Goal: Task Accomplishment & Management: Manage account settings

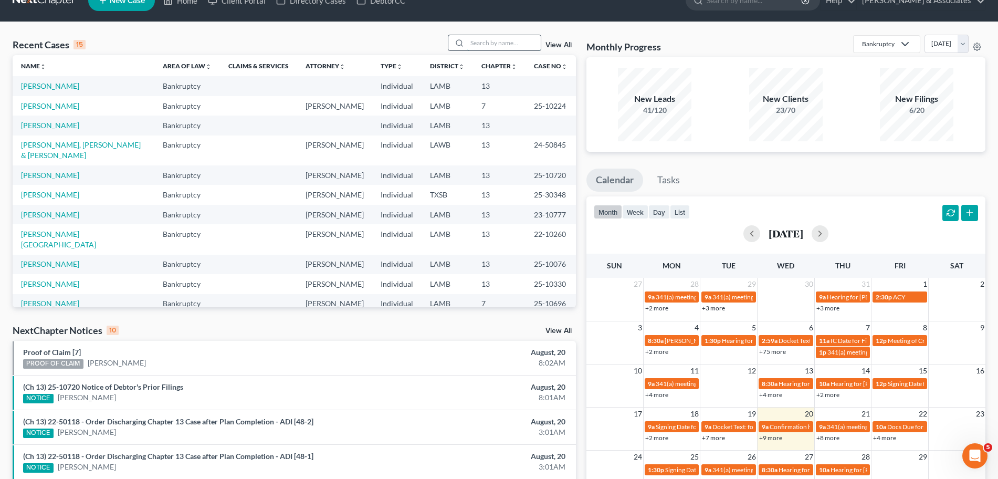
click at [509, 38] on input "search" at bounding box center [503, 42] width 73 height 15
type input "[PERSON_NAME]"
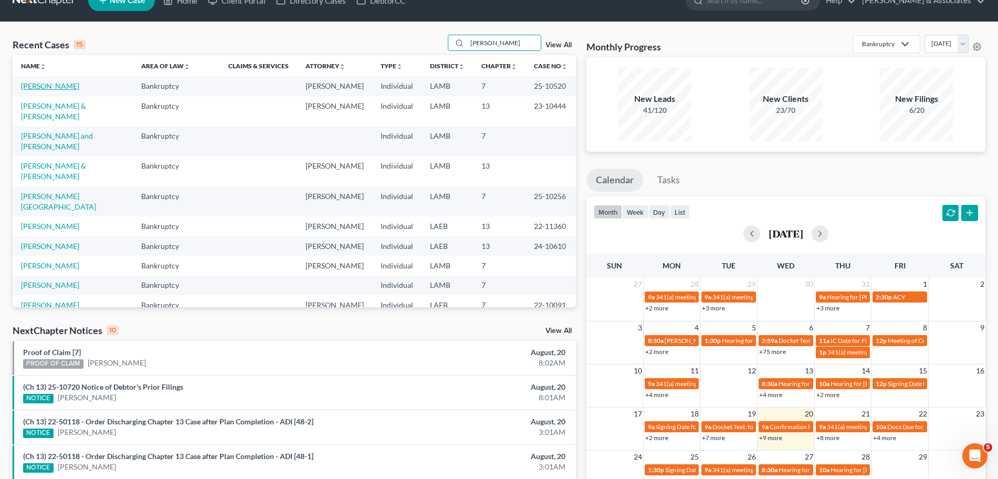
click at [55, 87] on link "[PERSON_NAME]" at bounding box center [50, 85] width 58 height 9
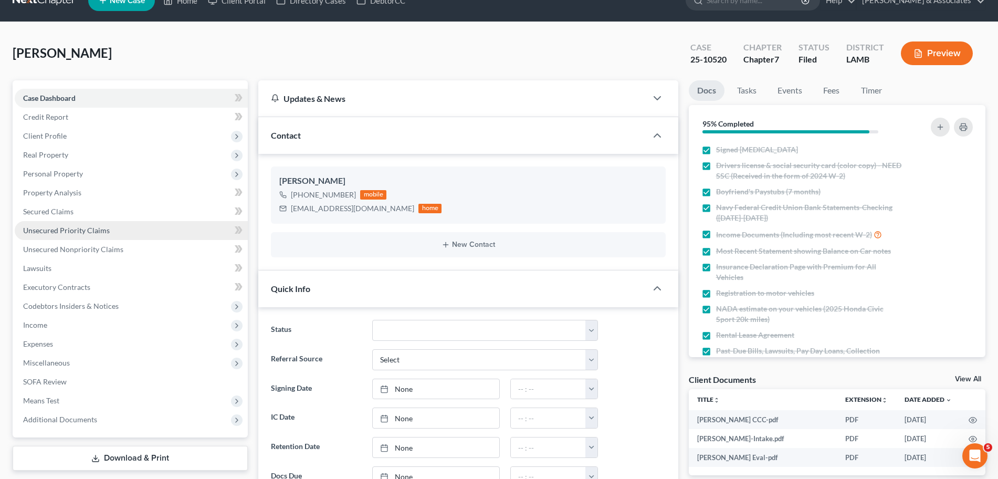
click at [99, 226] on span "Unsecured Priority Claims" at bounding box center [66, 230] width 87 height 9
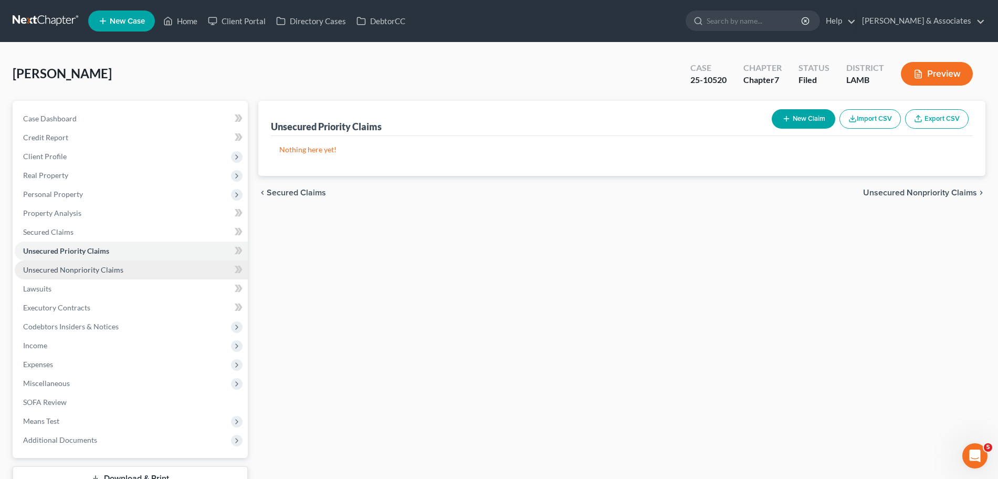
click at [126, 269] on link "Unsecured Nonpriority Claims" at bounding box center [131, 269] width 233 height 19
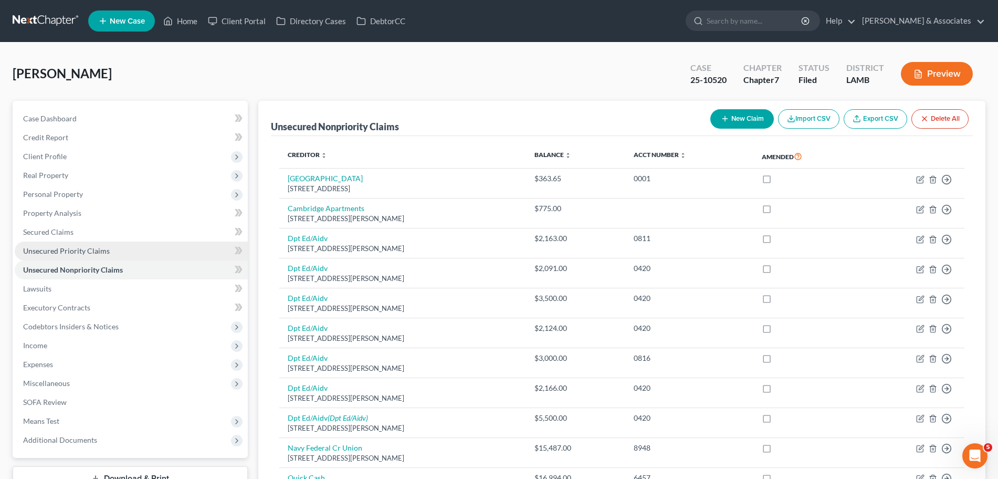
click at [99, 248] on span "Unsecured Priority Claims" at bounding box center [66, 250] width 87 height 9
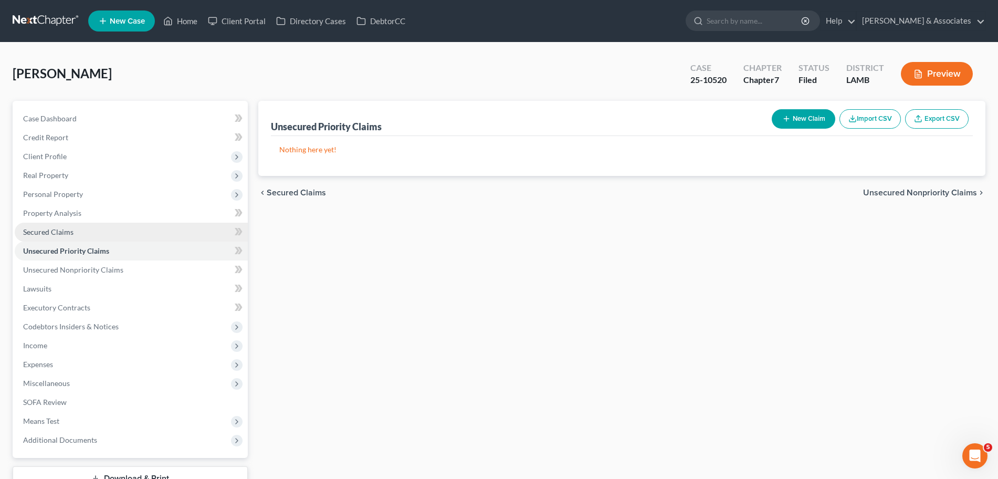
click at [125, 234] on link "Secured Claims" at bounding box center [131, 232] width 233 height 19
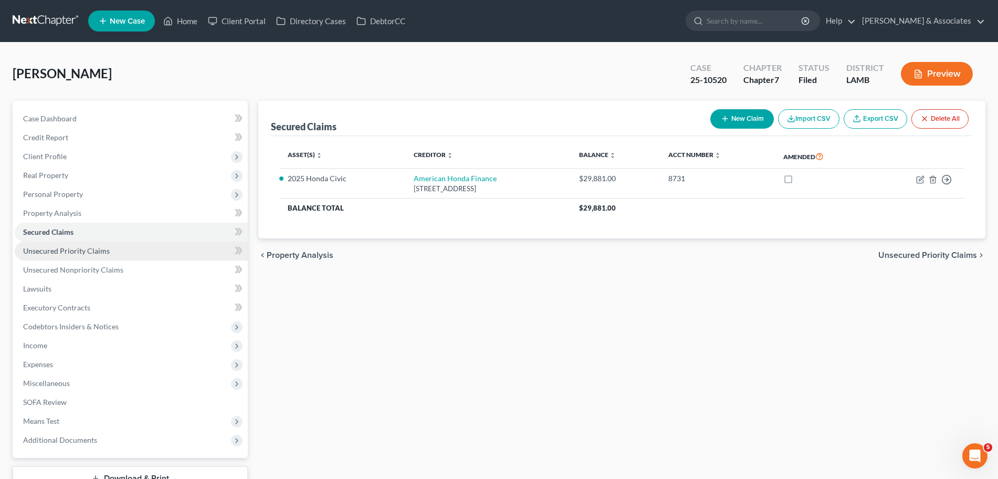
click at [125, 248] on link "Unsecured Priority Claims" at bounding box center [131, 250] width 233 height 19
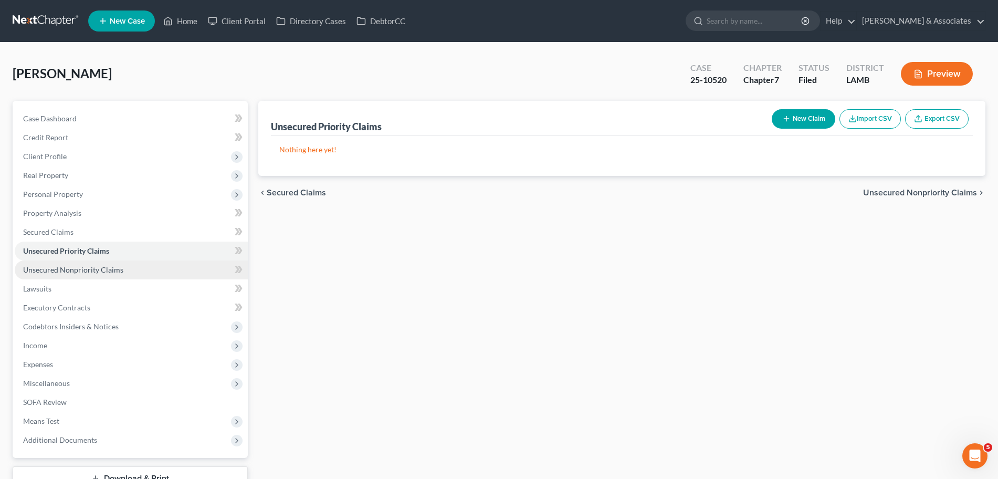
click at [128, 272] on link "Unsecured Nonpriority Claims" at bounding box center [131, 269] width 233 height 19
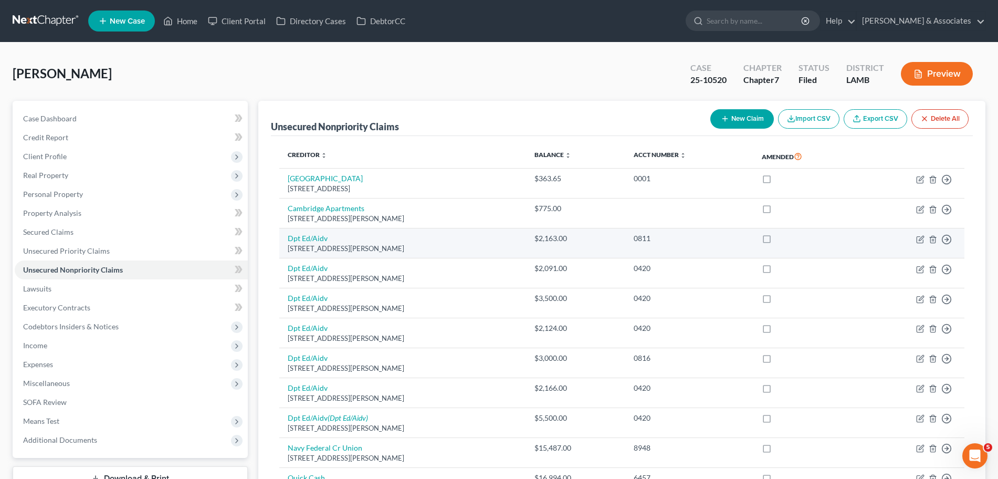
scroll to position [162, 0]
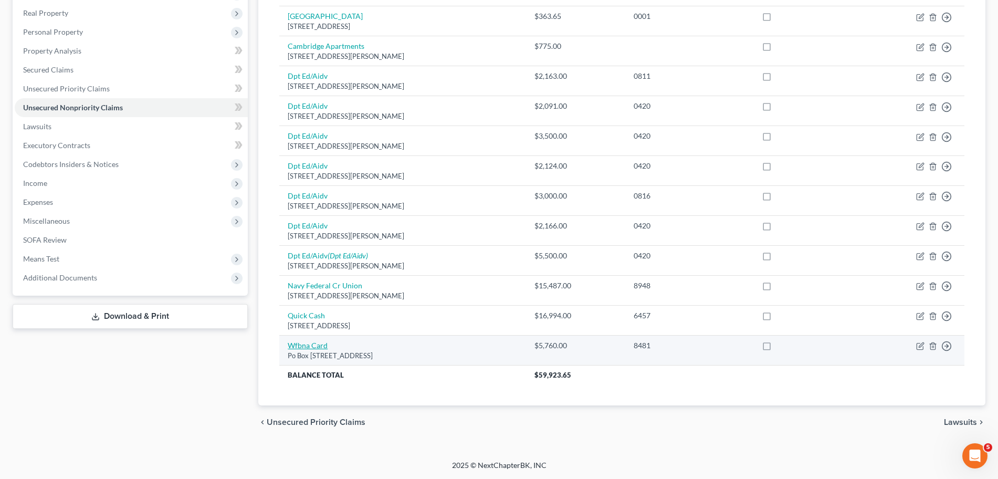
click at [315, 344] on link "Wfbna Card" at bounding box center [308, 345] width 40 height 9
select select "16"
select select "2"
select select "0"
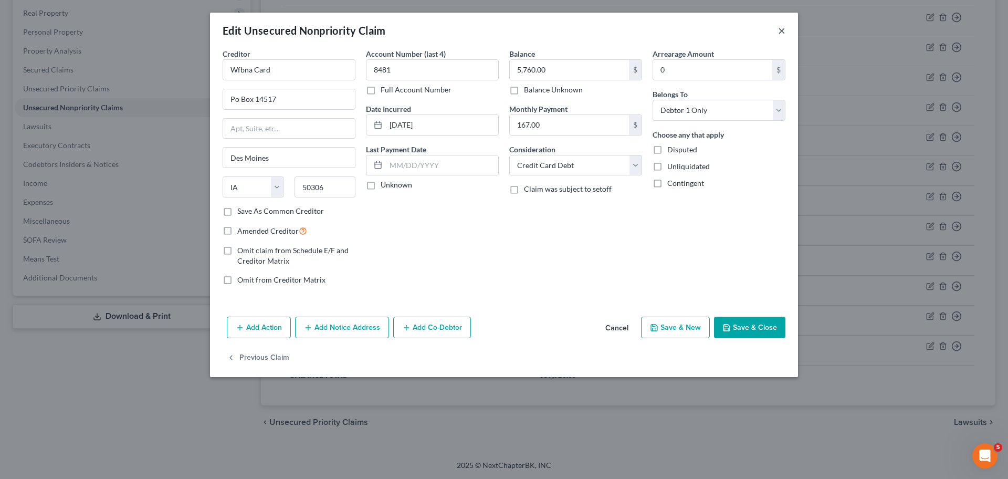
click at [784, 32] on button "×" at bounding box center [781, 30] width 7 height 13
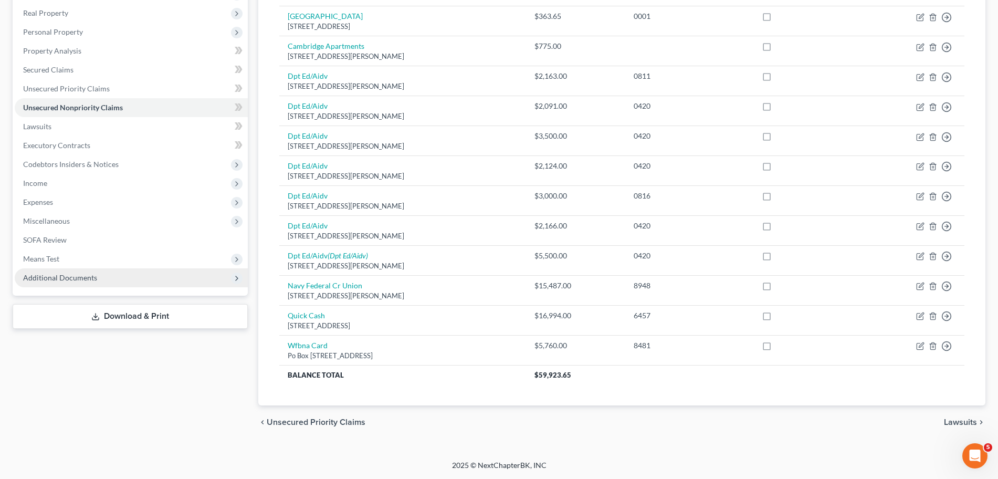
click at [132, 277] on span "Additional Documents" at bounding box center [131, 277] width 233 height 19
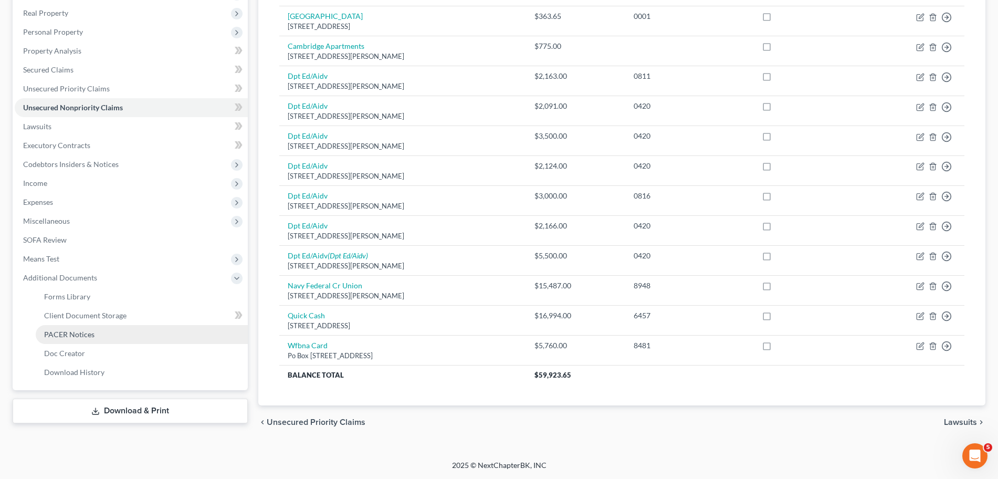
click at [142, 339] on link "PACER Notices" at bounding box center [142, 334] width 212 height 19
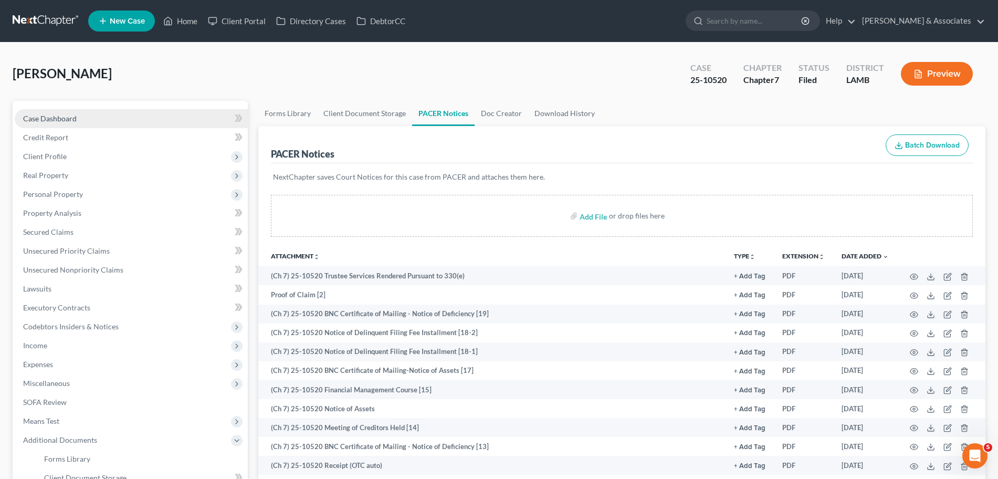
click at [188, 118] on link "Case Dashboard" at bounding box center [131, 118] width 233 height 19
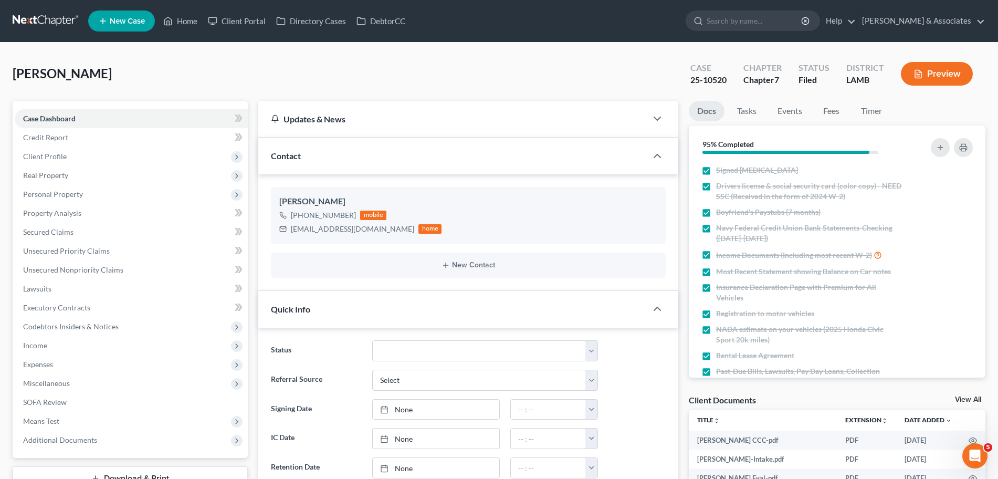
scroll to position [1585, 0]
drag, startPoint x: 121, startPoint y: 64, endPoint x: 157, endPoint y: 10, distance: 64.2
click at [121, 64] on div "[PERSON_NAME] Upgraded Case 25-10520 Chapter Chapter 7 Status Filed District [G…" at bounding box center [499, 78] width 973 height 46
click at [140, 273] on link "Unsecured Nonpriority Claims" at bounding box center [131, 269] width 233 height 19
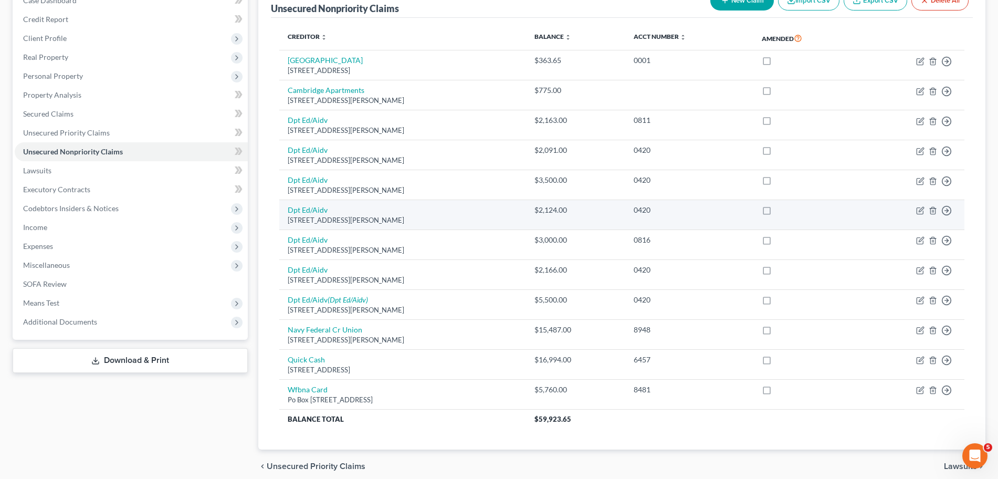
scroll to position [162, 0]
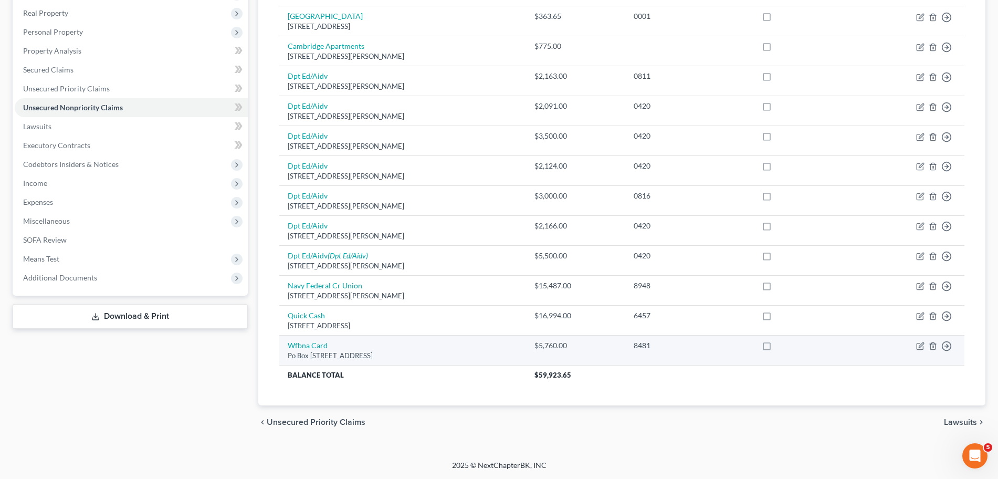
click at [689, 349] on div "8481" at bounding box center [689, 345] width 111 height 10
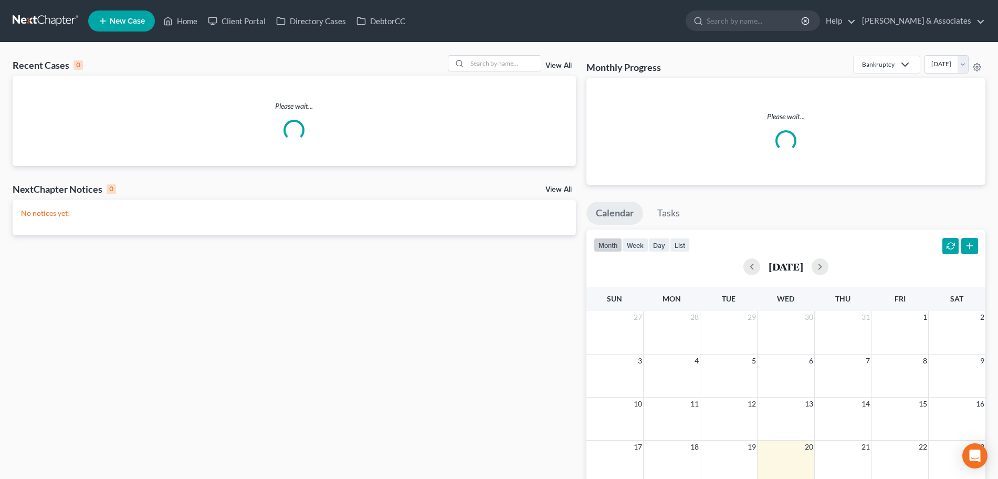
click at [490, 71] on div at bounding box center [494, 63] width 93 height 16
click at [492, 62] on input "search" at bounding box center [503, 63] width 73 height 15
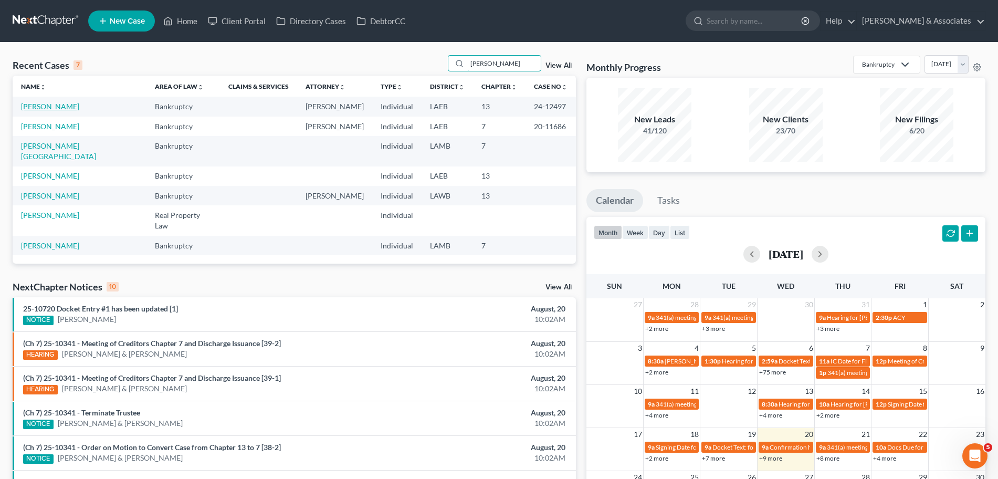
type input "rodrigue"
click at [65, 105] on link "Rodrigue, Roland" at bounding box center [50, 106] width 58 height 9
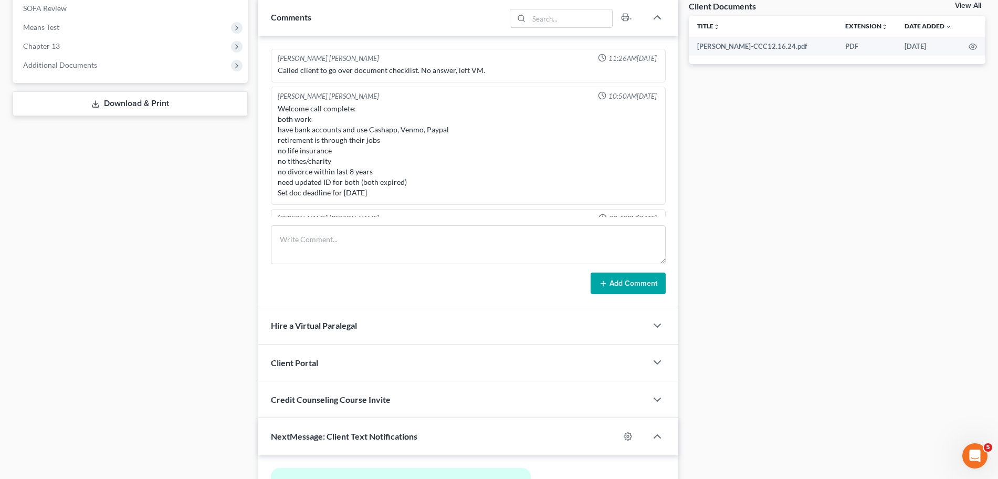
scroll to position [2435, 0]
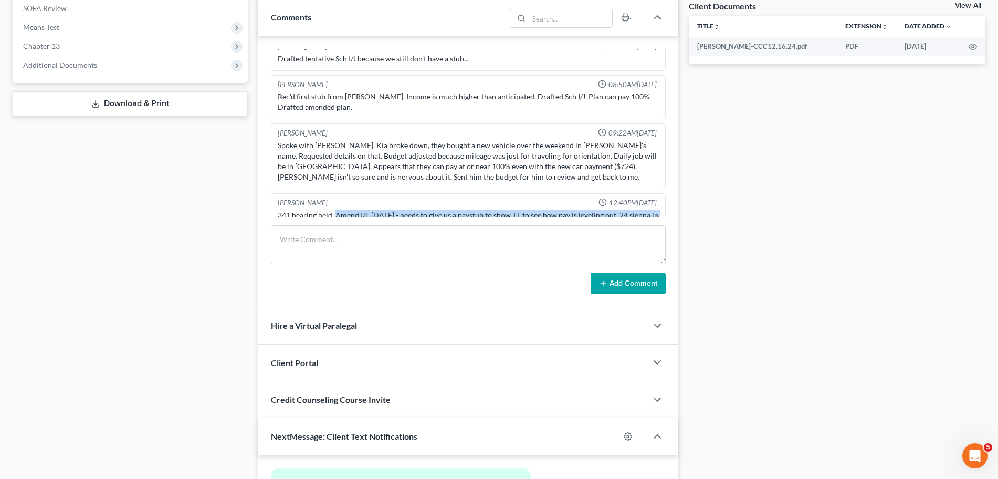
drag, startPoint x: 335, startPoint y: 184, endPoint x: 539, endPoint y: 198, distance: 204.2
click at [539, 210] on div "341 hearing held. Amend I/J, In 3 months - needs to give us a paystub to show T…" at bounding box center [468, 225] width 381 height 31
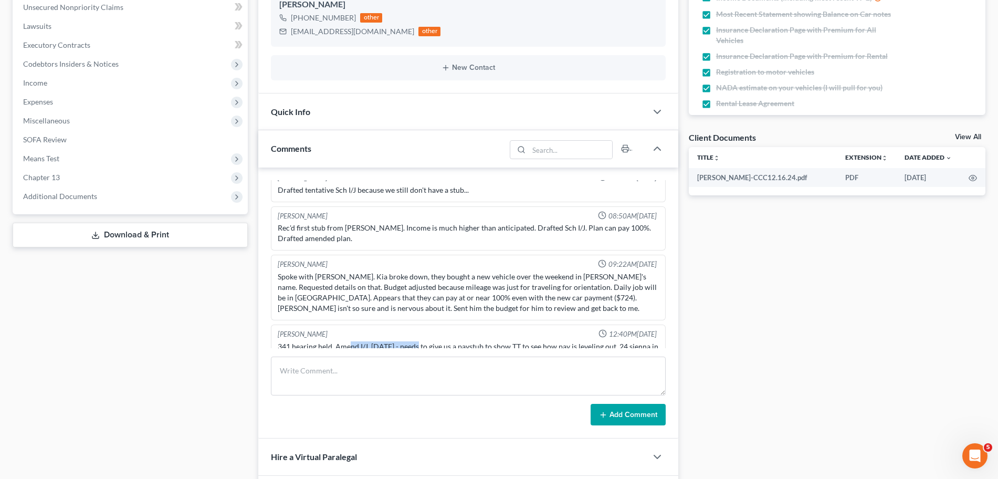
drag, startPoint x: 350, startPoint y: 312, endPoint x: 412, endPoint y: 317, distance: 62.1
click at [412, 341] on div "341 hearing held. Amend I/J, In 3 months - needs to give us a paystub to show T…" at bounding box center [468, 356] width 381 height 31
click at [364, 341] on div "341 hearing held. Amend I/J, In 3 months - needs to give us a paystub to show T…" at bounding box center [468, 356] width 381 height 31
drag, startPoint x: 440, startPoint y: 314, endPoint x: 551, endPoint y: 322, distance: 110.5
click at [551, 341] on div "341 hearing held. Amend I/J, In 3 months - needs to give us a paystub to show T…" at bounding box center [468, 356] width 381 height 31
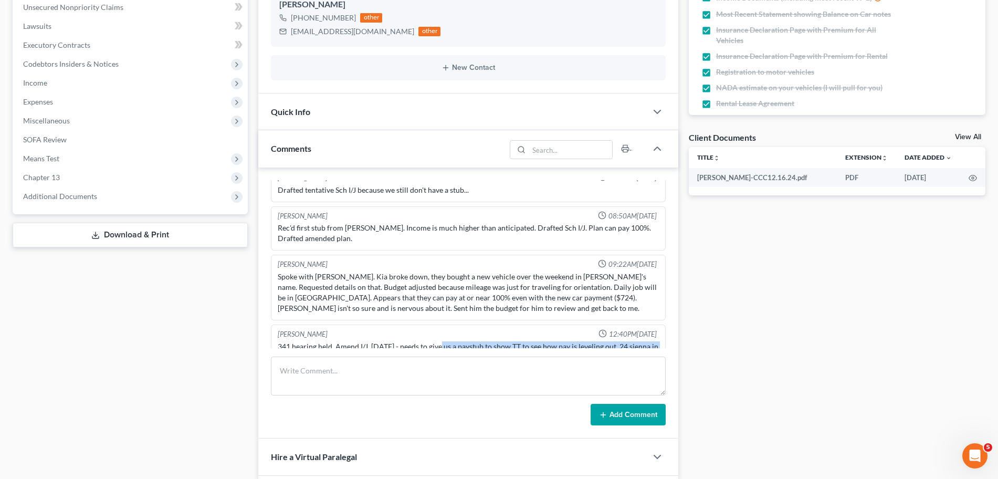
click at [359, 341] on div "341 hearing held. Amend I/J, In 3 months - needs to give us a paystub to show T…" at bounding box center [468, 356] width 381 height 31
